Goal: Find specific page/section: Find specific page/section

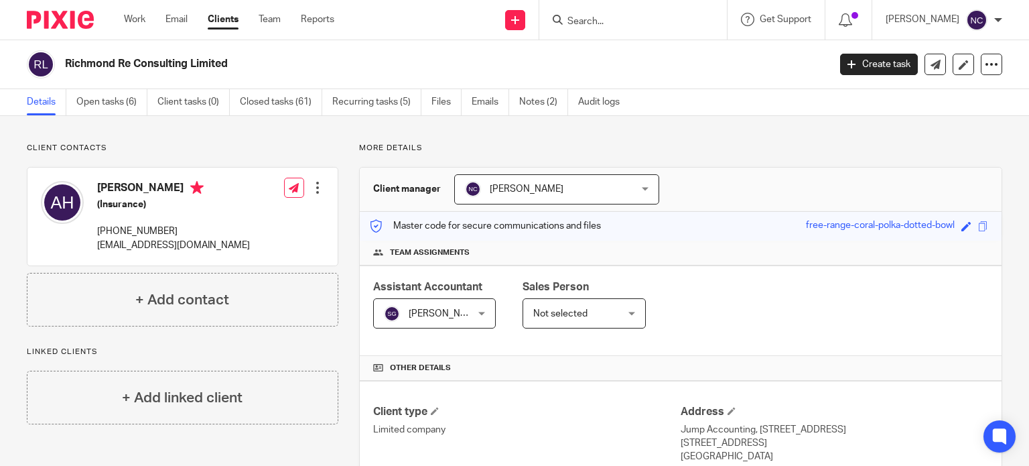
scroll to position [176, 0]
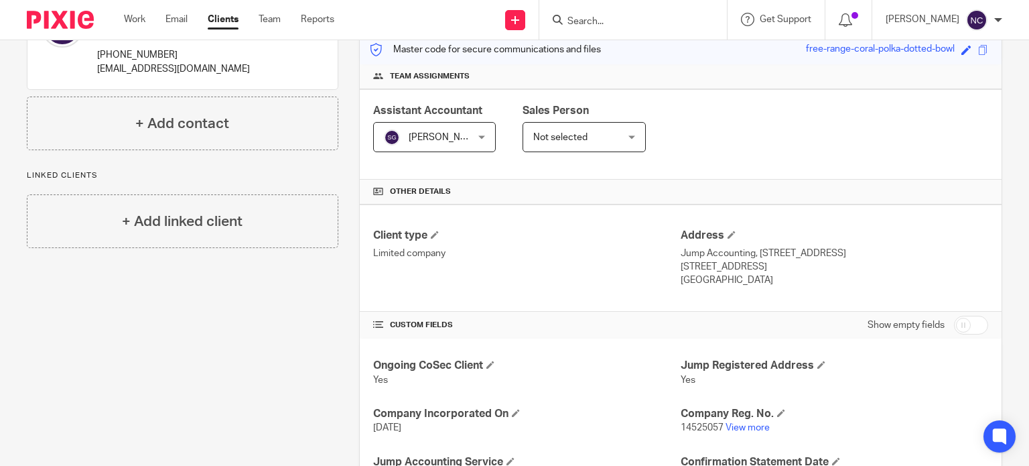
paste input "[EMAIL_ADDRESS][DOMAIN_NAME]"
click at [607, 18] on input "[EMAIL_ADDRESS][DOMAIN_NAME]" at bounding box center [626, 22] width 121 height 12
paste input "Giorgi"
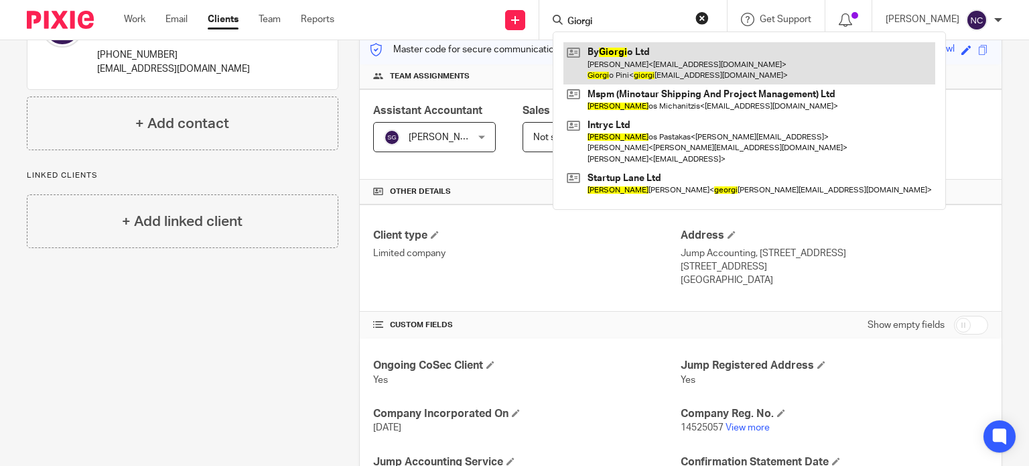
type input "Giorgi"
click at [695, 68] on link at bounding box center [749, 63] width 372 height 42
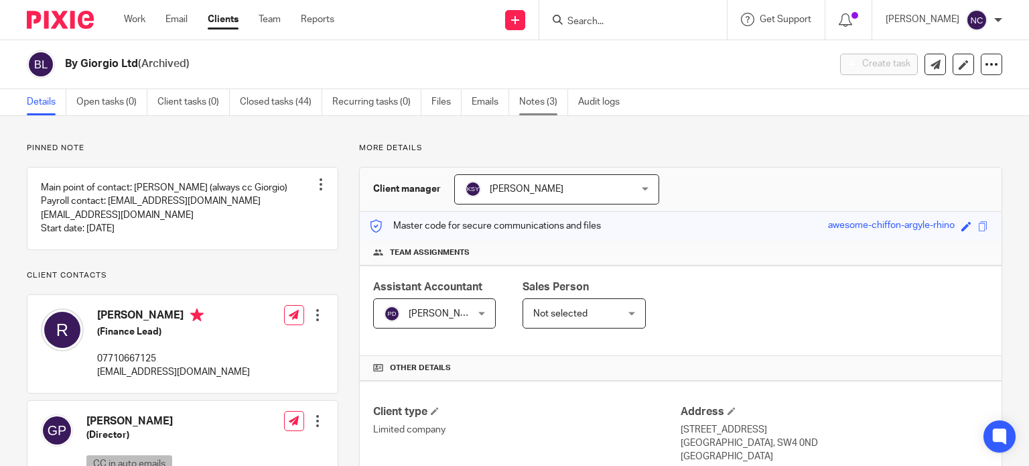
click at [539, 102] on link "Notes (3)" at bounding box center [543, 102] width 49 height 26
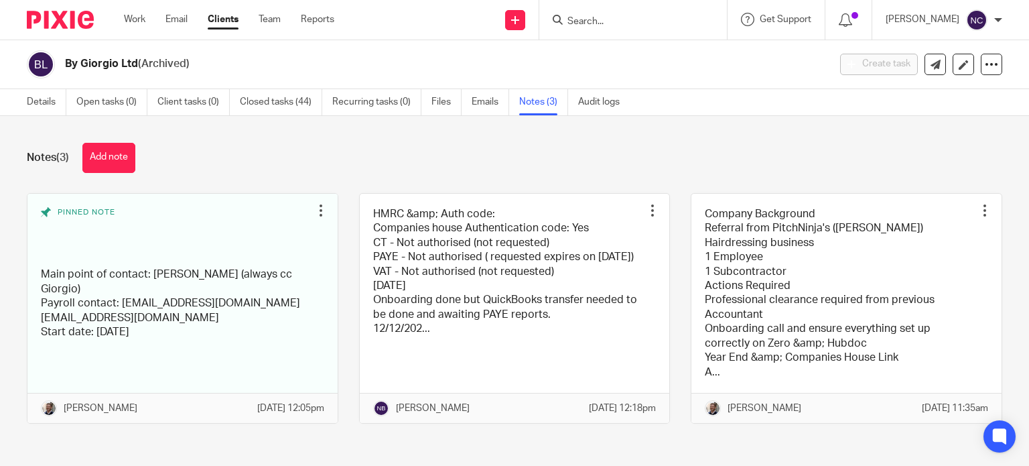
paste input "Giorgi"
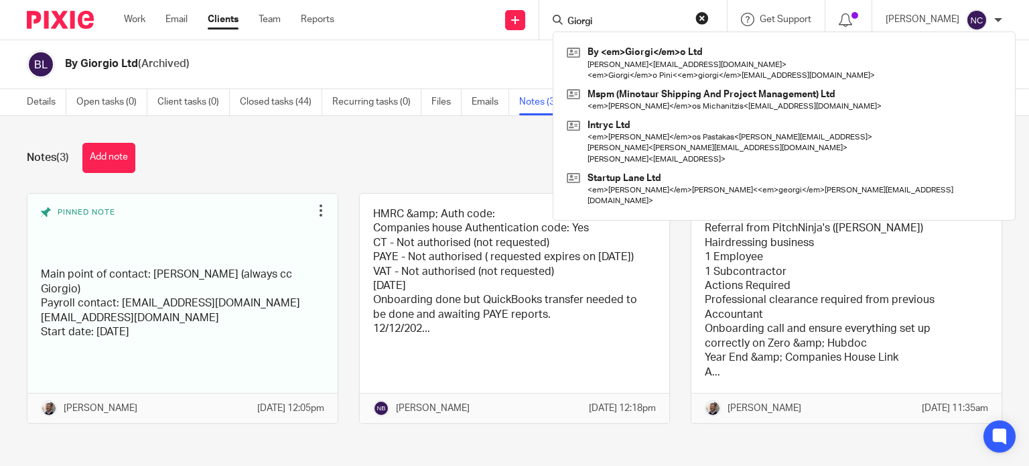
click at [598, 18] on input "Giorgi" at bounding box center [626, 22] width 121 height 12
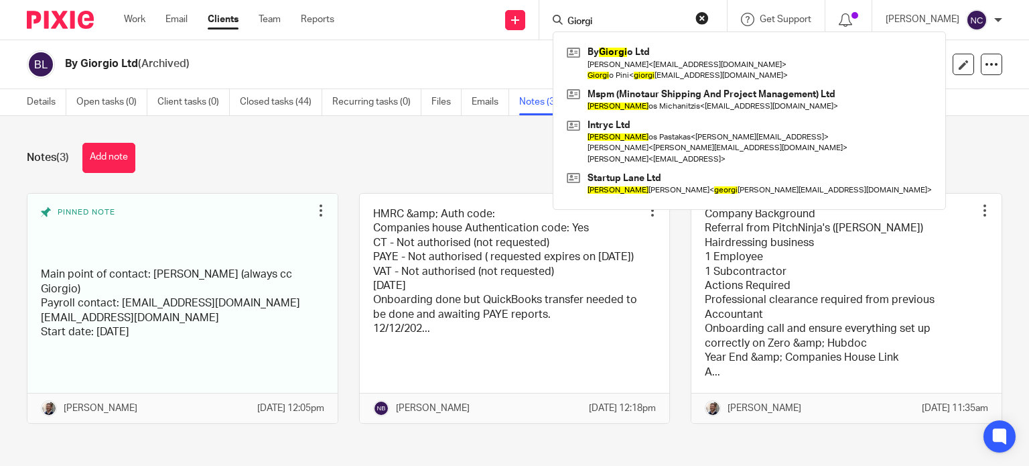
paste input "[EMAIL_ADDRESS][DOMAIN_NAME]"
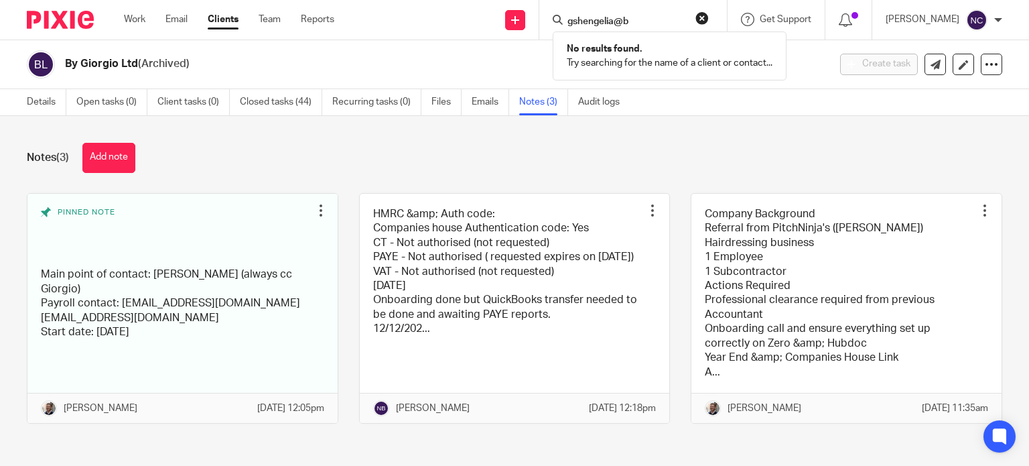
paste input "BLUETABLA LIMITED"
click button "submit" at bounding box center [0, 0] width 0 height 0
click at [662, 19] on input "BLUETABLA LIMITED" at bounding box center [626, 22] width 121 height 12
click button "submit" at bounding box center [0, 0] width 0 height 0
click at [592, 18] on input "BLUETABLA" at bounding box center [626, 22] width 121 height 12
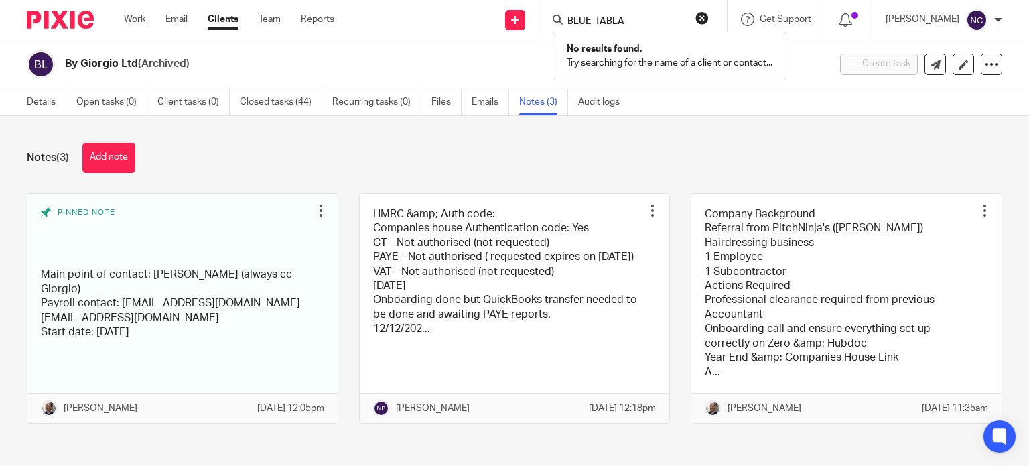
type input "BLUE TABLA"
